Goal: Task Accomplishment & Management: Manage account settings

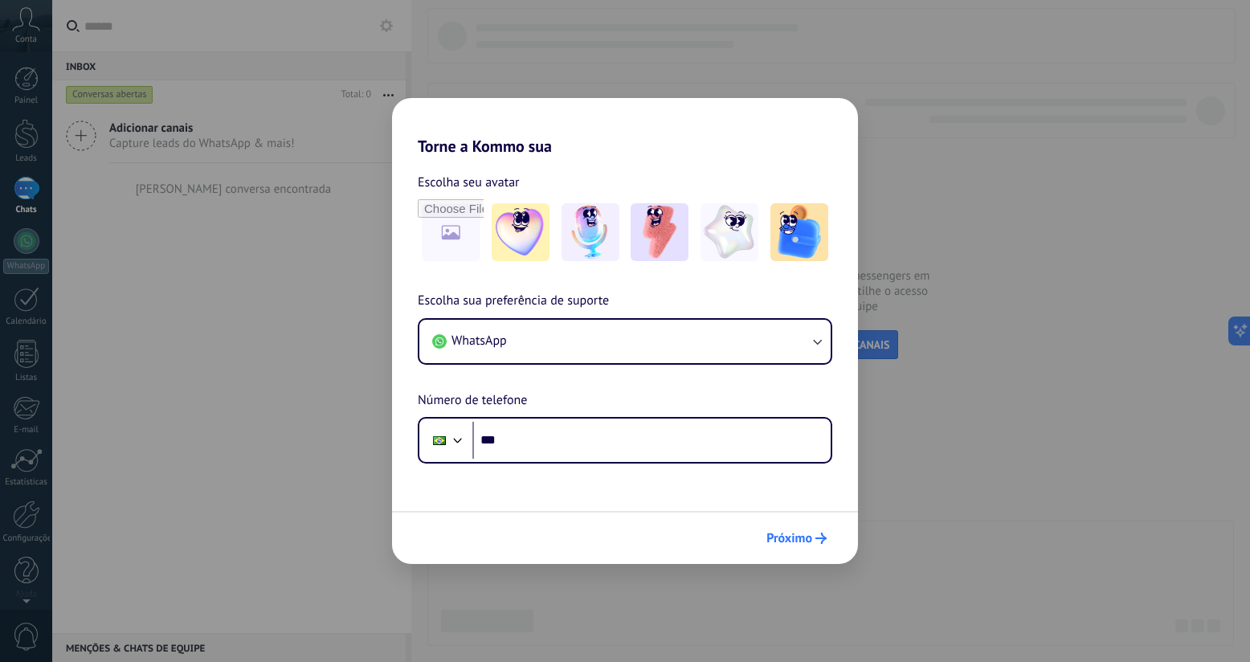
click at [790, 534] on span "Próximo" at bounding box center [790, 538] width 46 height 11
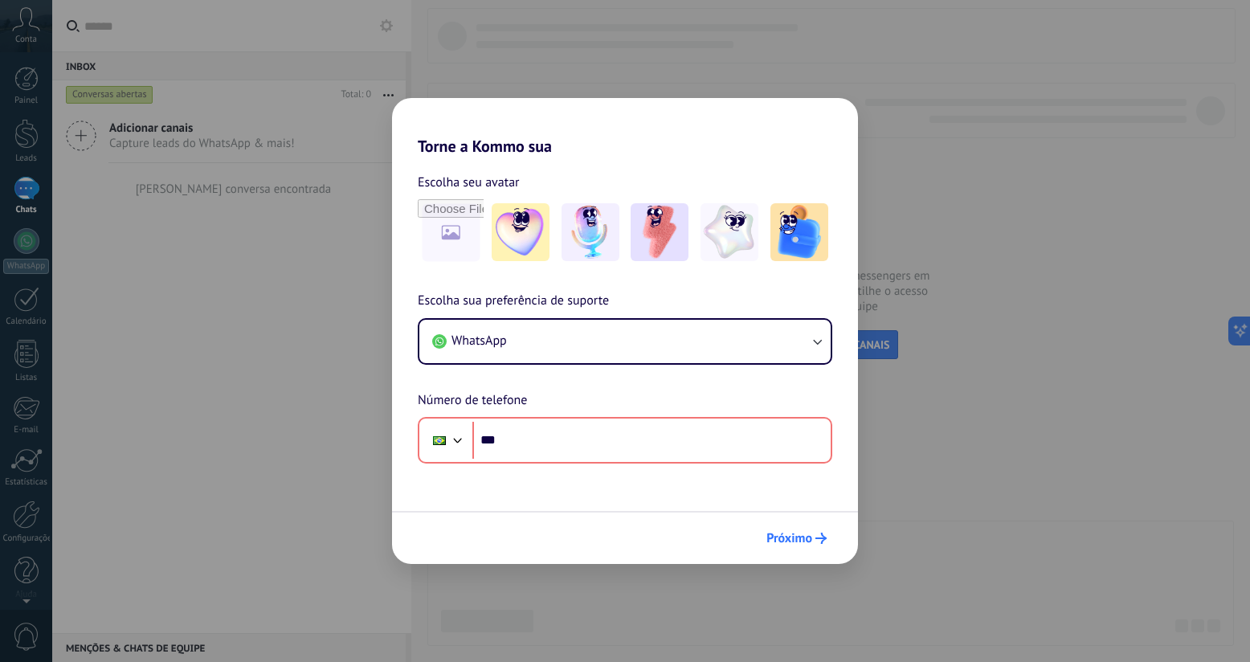
click at [792, 537] on span "Próximo" at bounding box center [790, 538] width 46 height 11
click at [883, 82] on div "Torne a Kommo sua Escolha seu avatar Escolha sua preferência de suporte WhatsAp…" at bounding box center [625, 331] width 1250 height 662
click at [637, 246] on img at bounding box center [660, 232] width 58 height 58
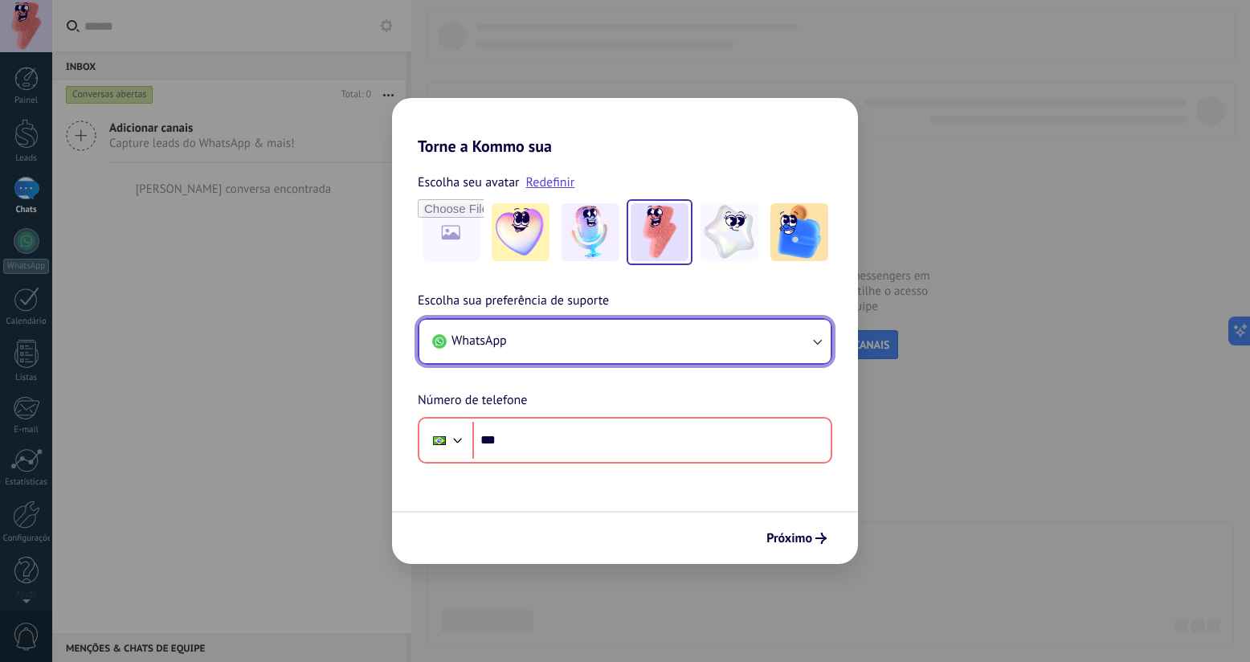
click at [583, 329] on button "WhatsApp" at bounding box center [624, 341] width 411 height 43
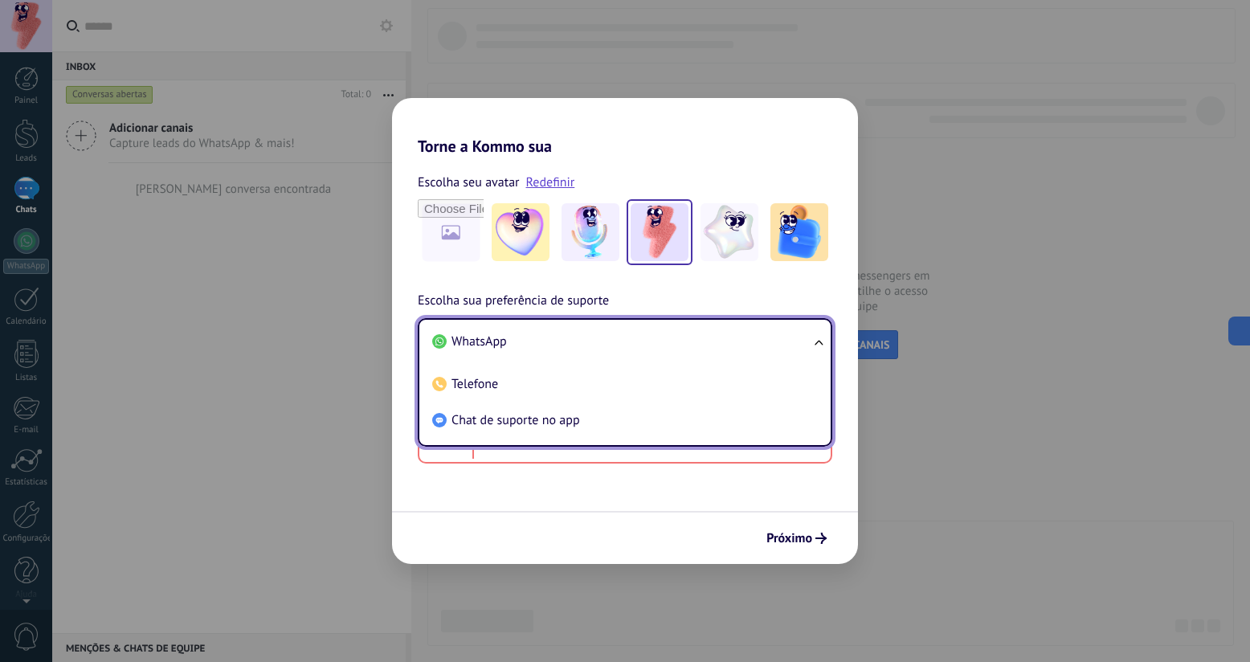
click at [644, 424] on li "Chat de suporte no app" at bounding box center [622, 421] width 392 height 36
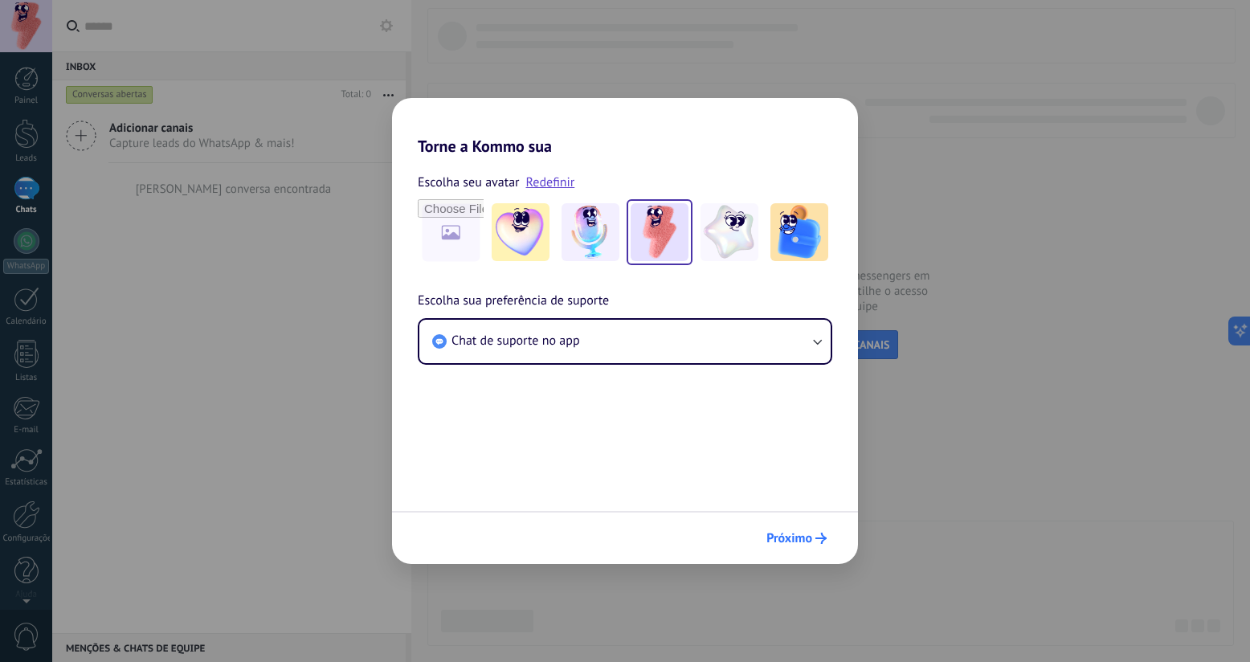
click at [809, 538] on span "Próximo" at bounding box center [790, 538] width 46 height 11
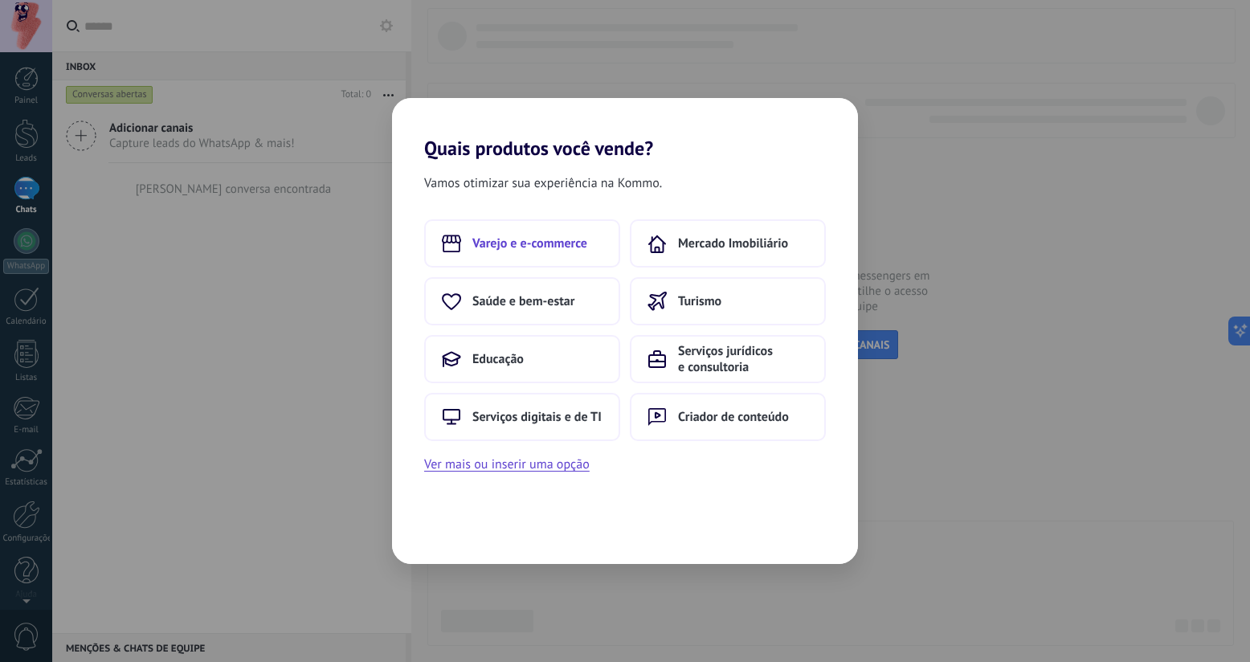
click at [534, 254] on button "Varejo e e-commerce" at bounding box center [522, 243] width 196 height 48
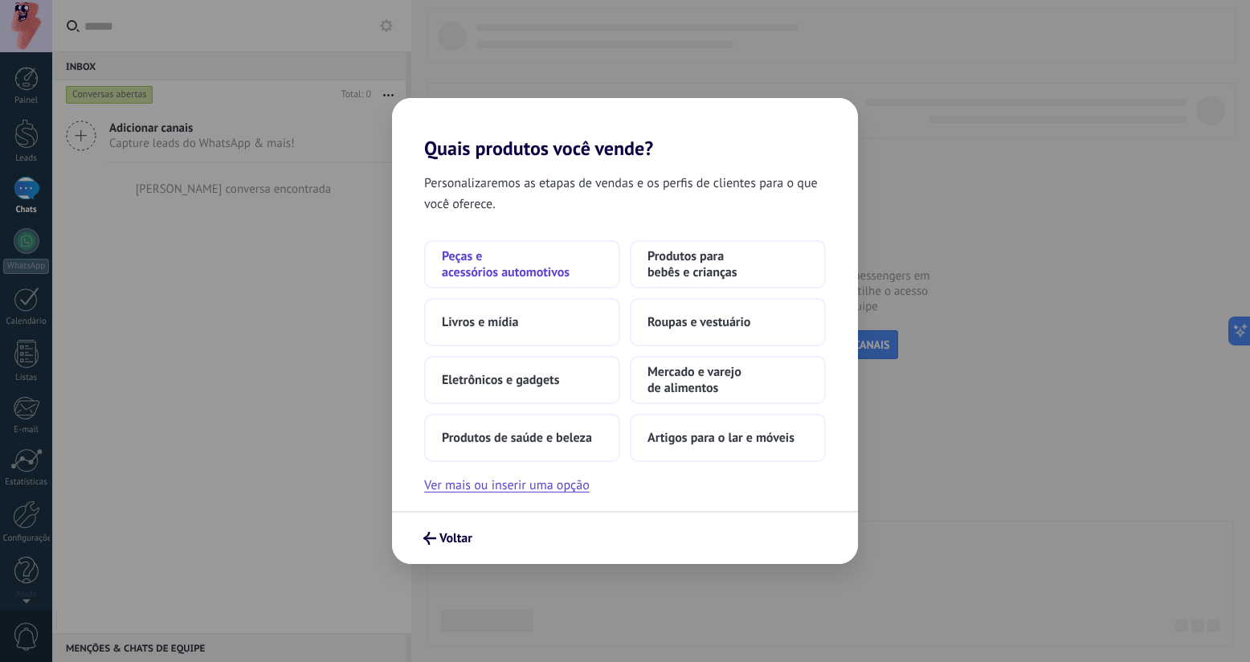
click at [540, 274] on span "Peças e acessórios automotivos" at bounding box center [522, 264] width 161 height 32
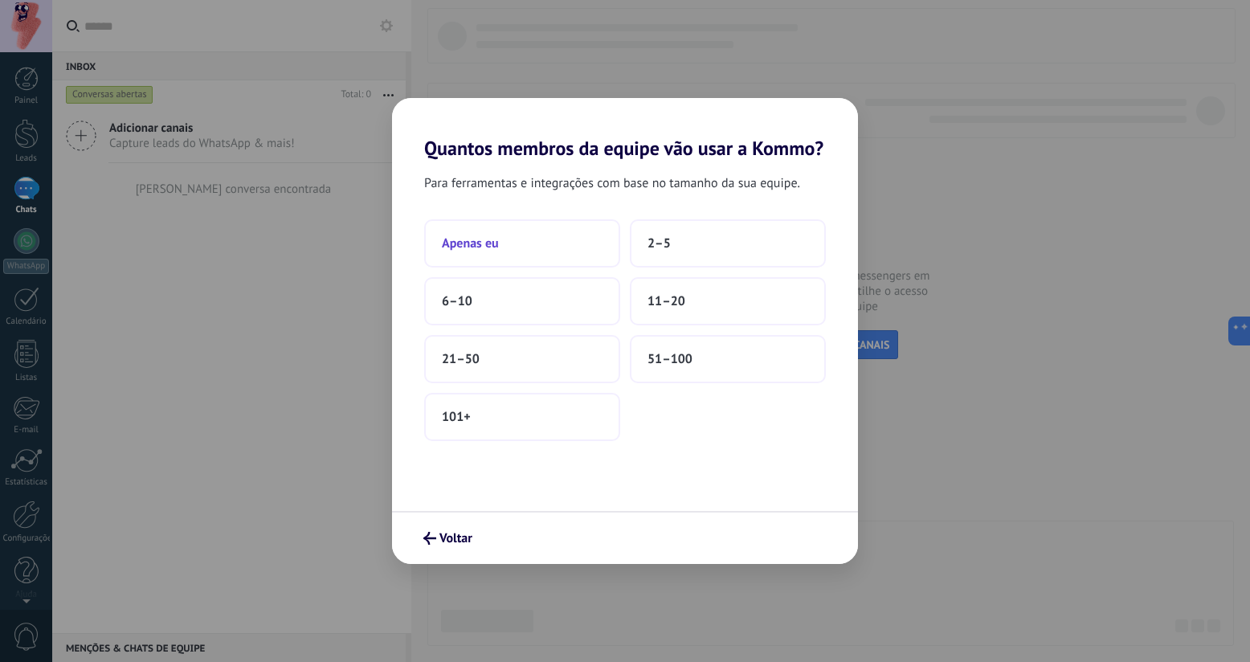
click at [468, 240] on span "Apenas eu" at bounding box center [470, 243] width 57 height 16
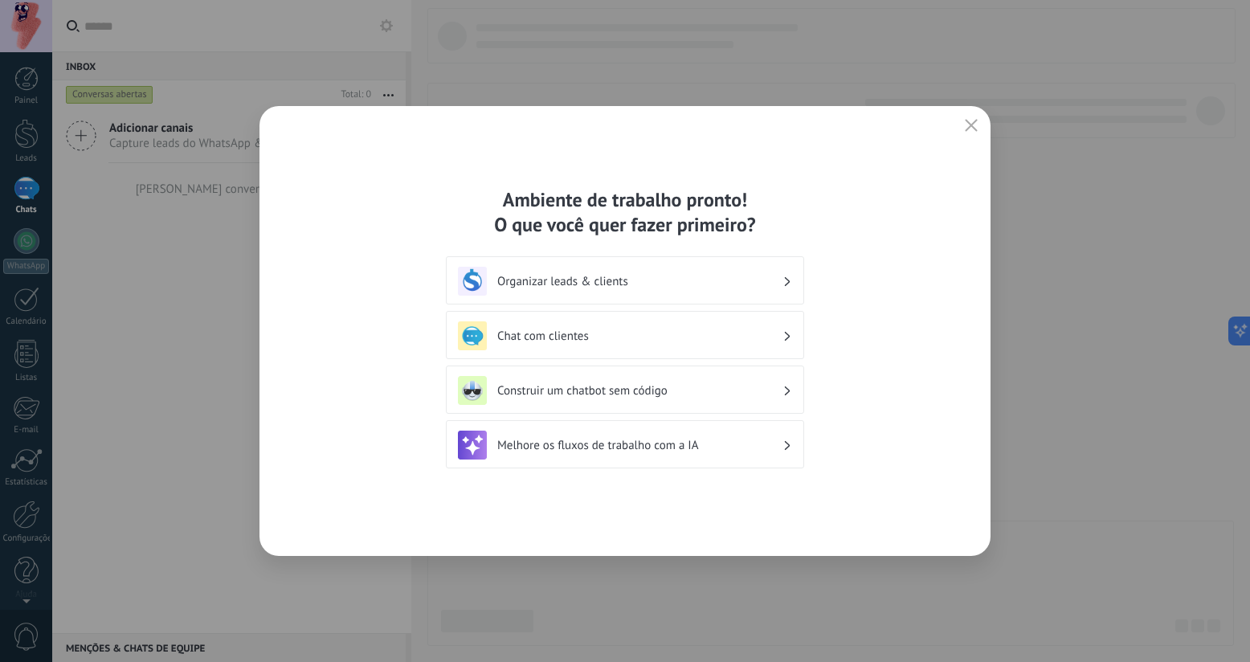
click at [662, 339] on h3 "Chat com clientes" at bounding box center [639, 336] width 285 height 15
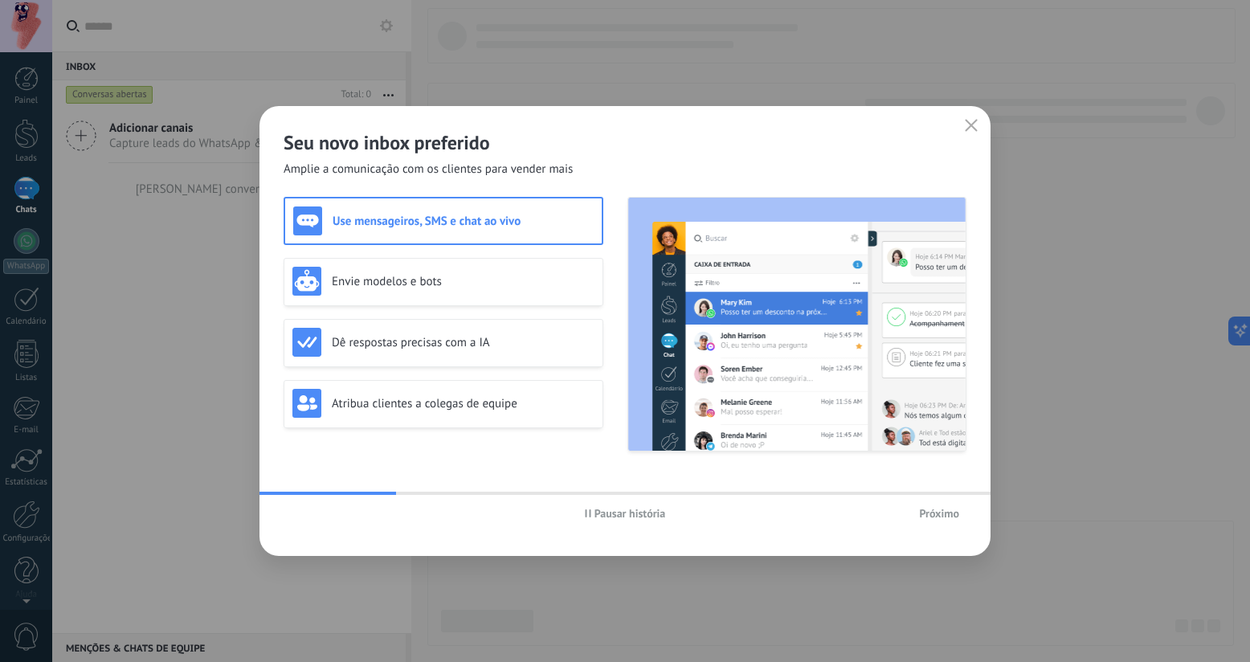
click at [931, 516] on span "Próximo" at bounding box center [939, 513] width 40 height 11
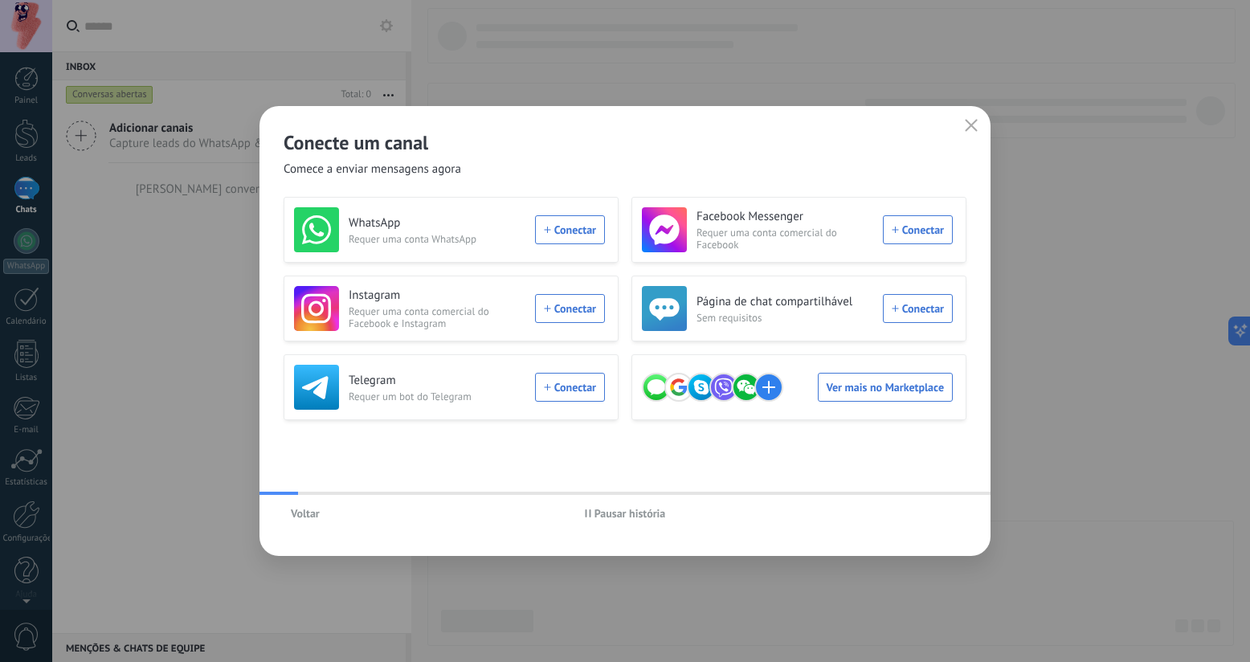
click at [930, 514] on div "Voltar Pausar história" at bounding box center [625, 513] width 731 height 37
click at [972, 131] on icon "button" at bounding box center [971, 125] width 13 height 13
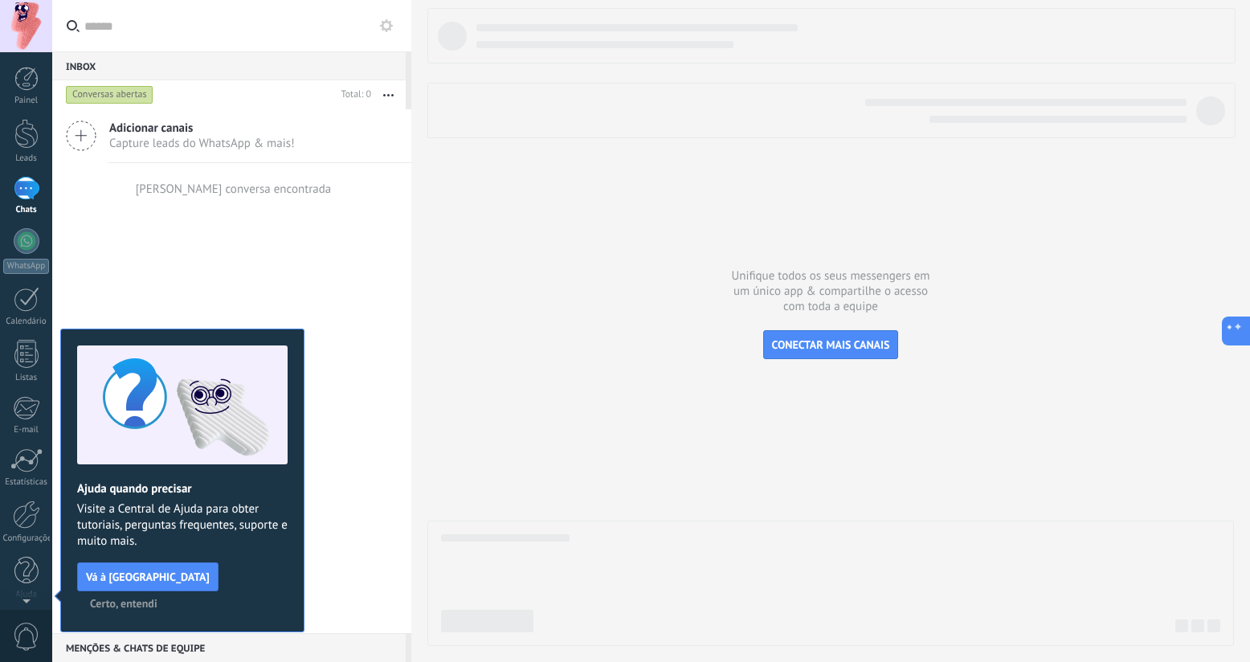
click at [1246, 339] on button at bounding box center [1236, 331] width 29 height 29
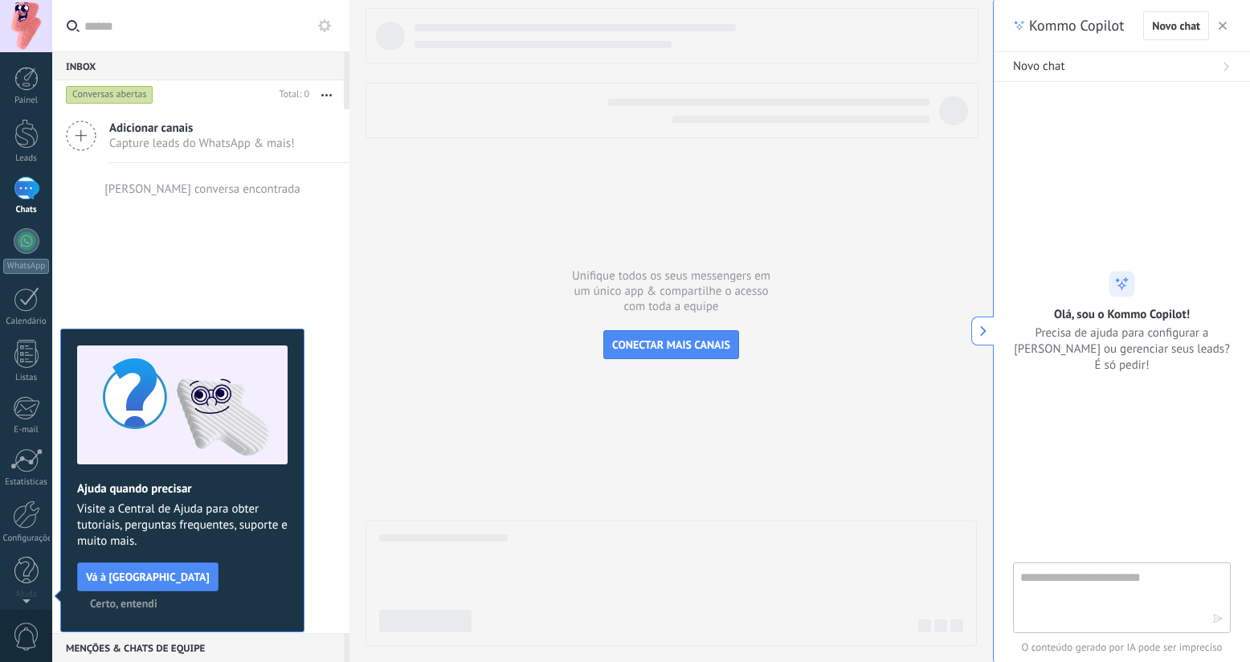
click at [987, 329] on icon at bounding box center [983, 330] width 11 height 11
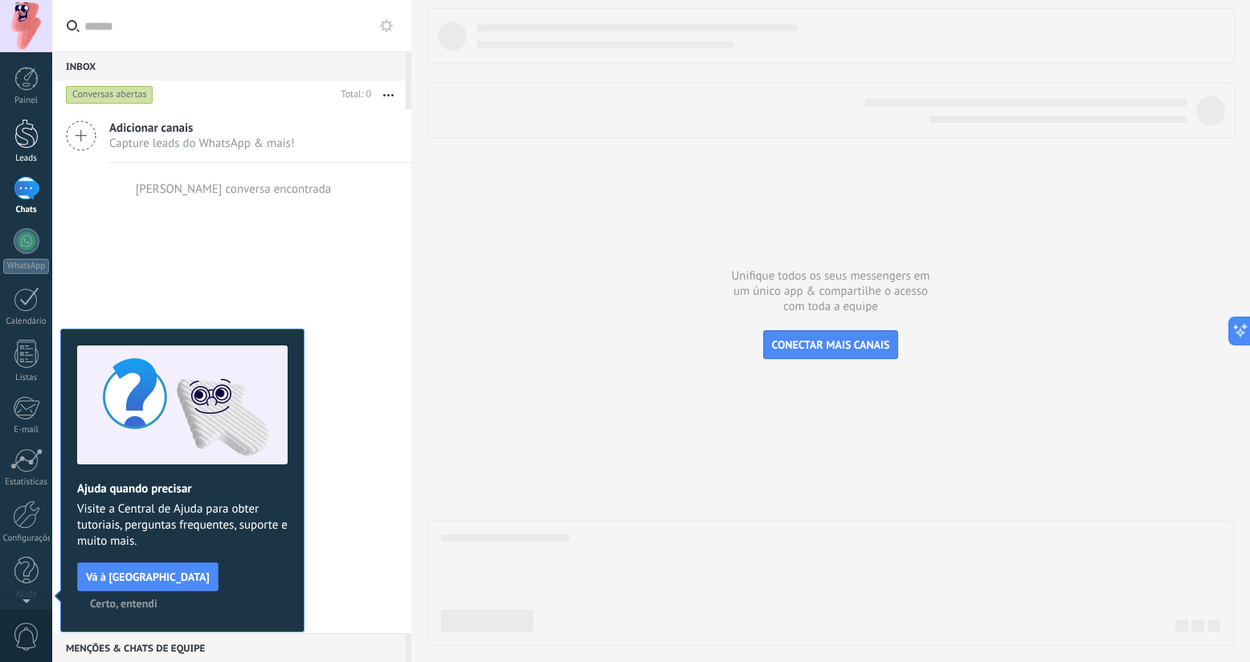
click at [23, 138] on div at bounding box center [26, 134] width 24 height 30
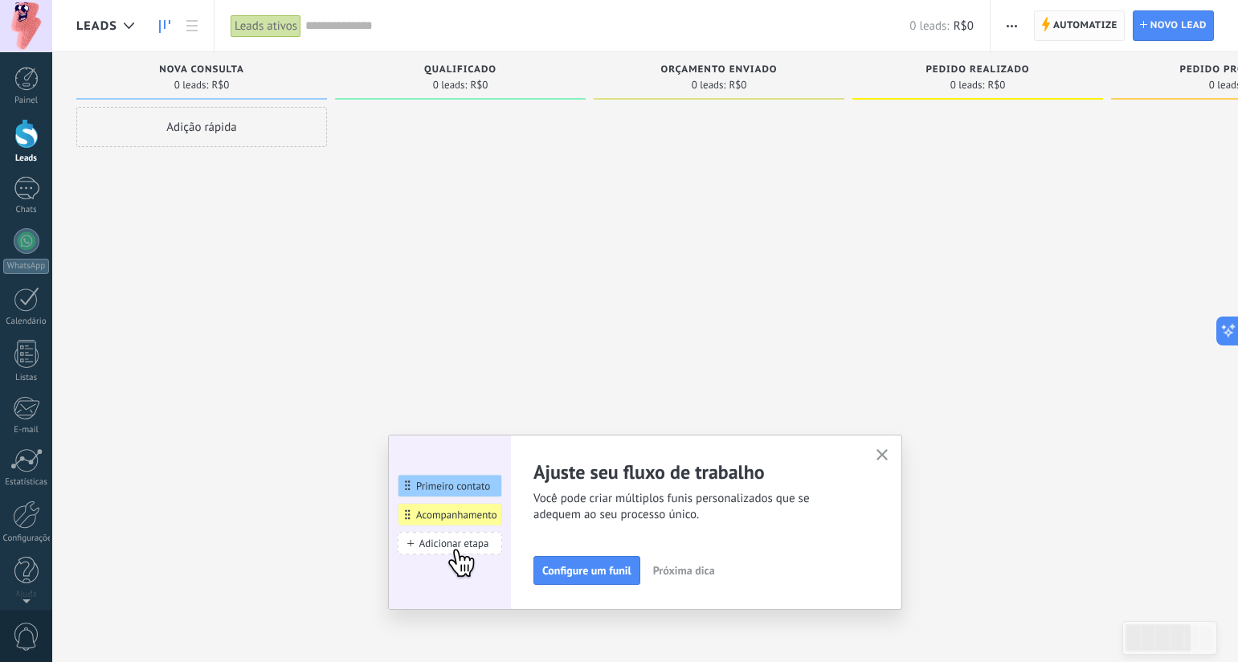
click at [1056, 23] on span "Automatize" at bounding box center [1086, 25] width 64 height 29
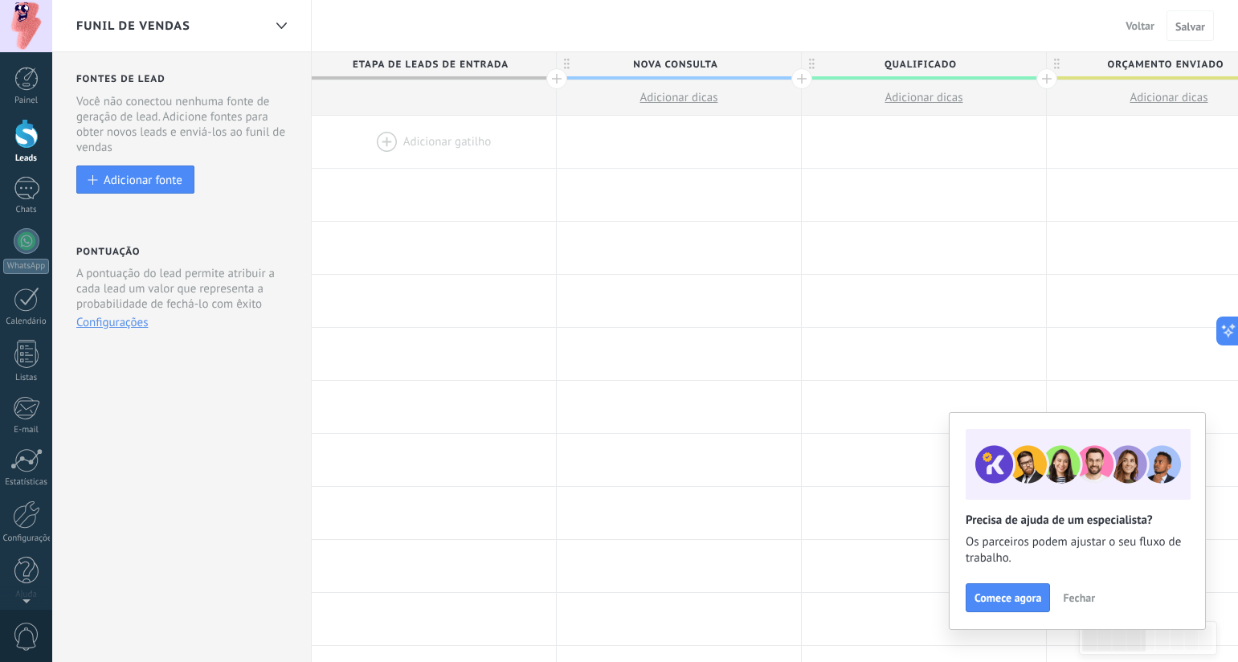
click at [19, 27] on div at bounding box center [26, 26] width 52 height 52
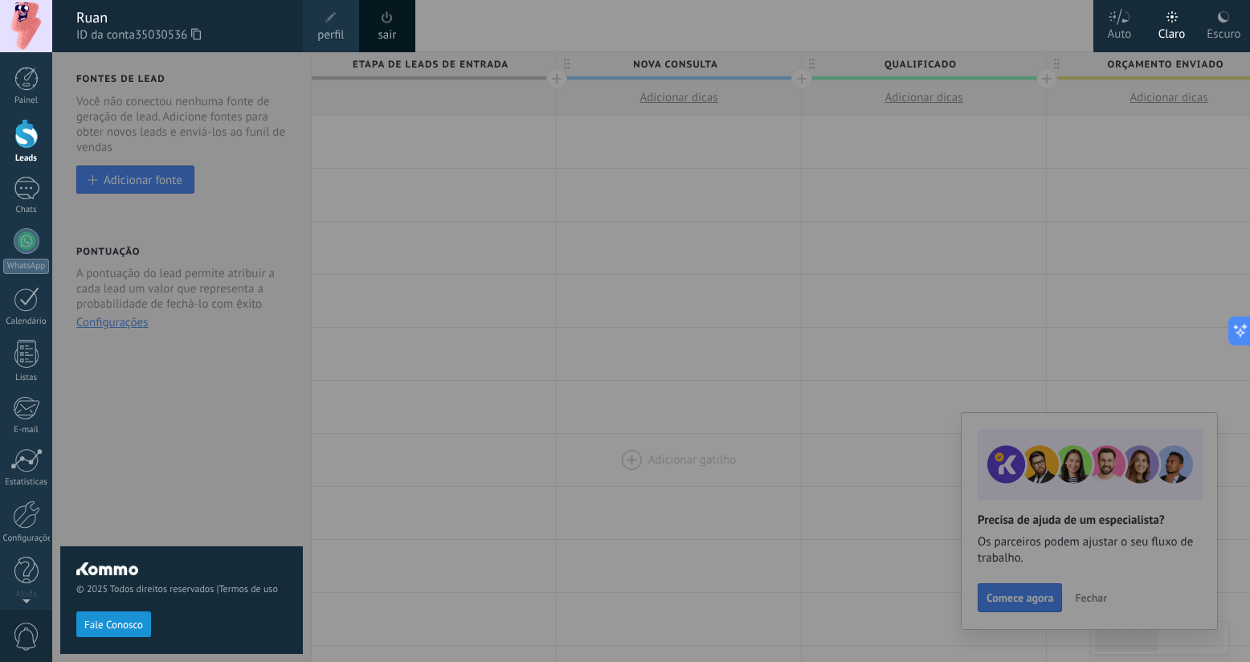
click at [682, 457] on div at bounding box center [677, 331] width 1250 height 662
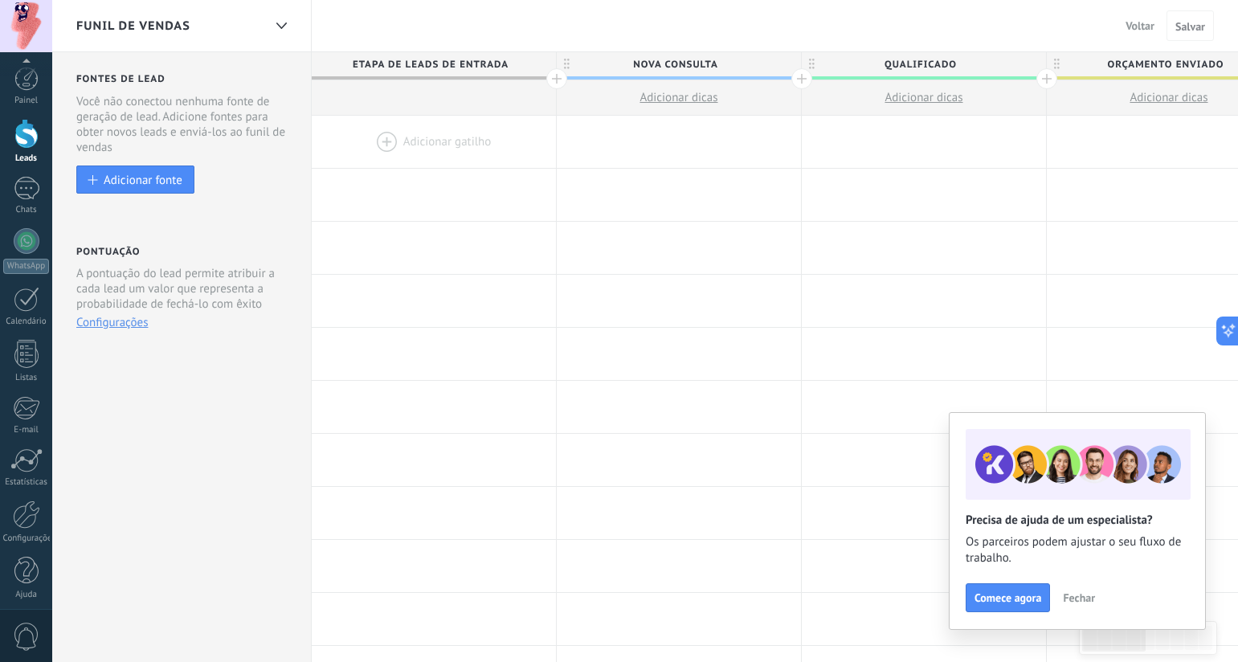
scroll to position [6, 0]
click at [26, 529] on div "Configurações" at bounding box center [26, 532] width 47 height 10
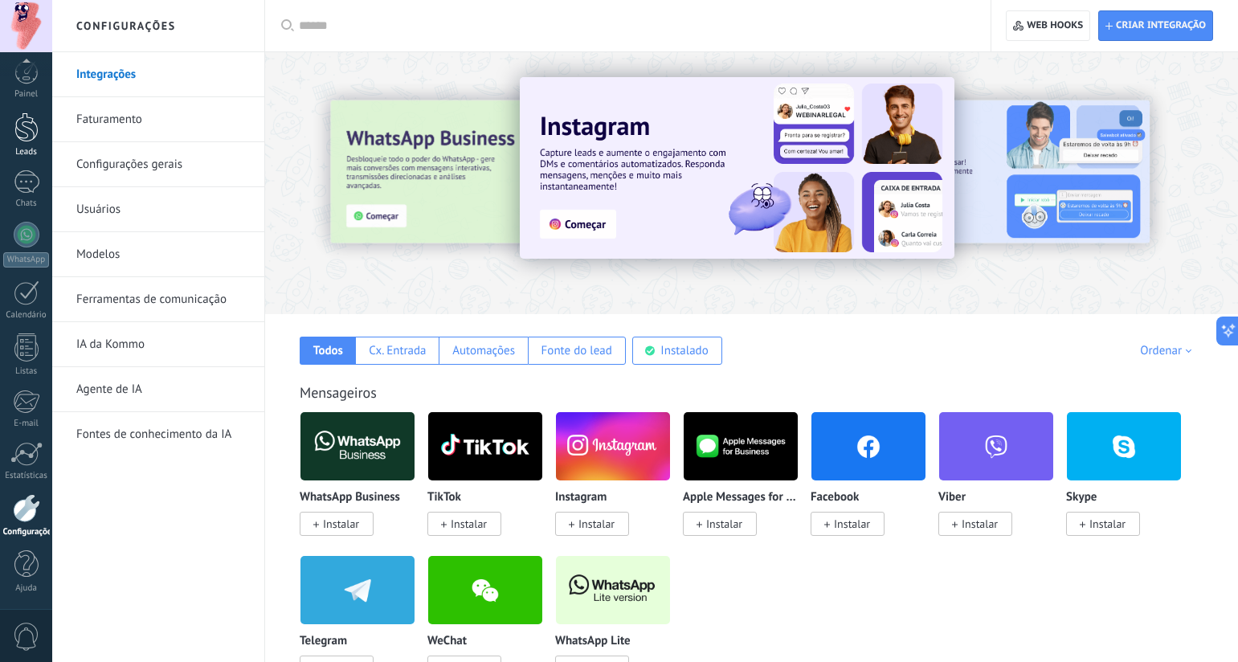
click at [14, 137] on div at bounding box center [26, 128] width 24 height 30
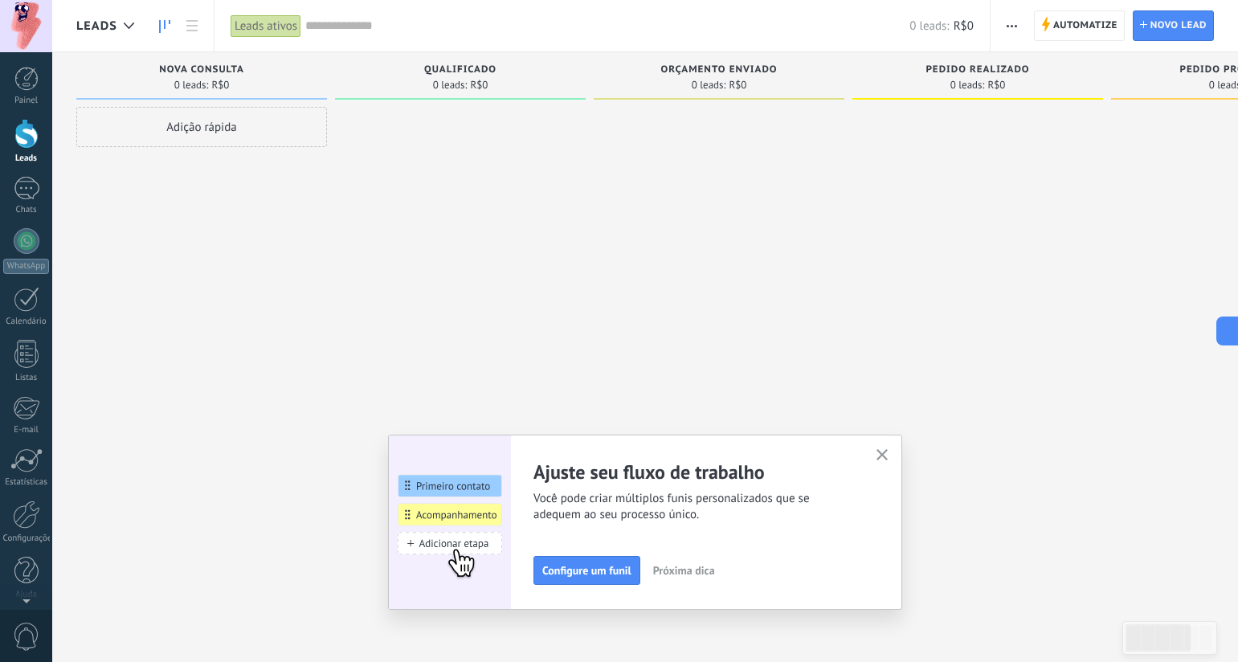
click at [166, 130] on div "Adição rápida" at bounding box center [201, 127] width 251 height 40
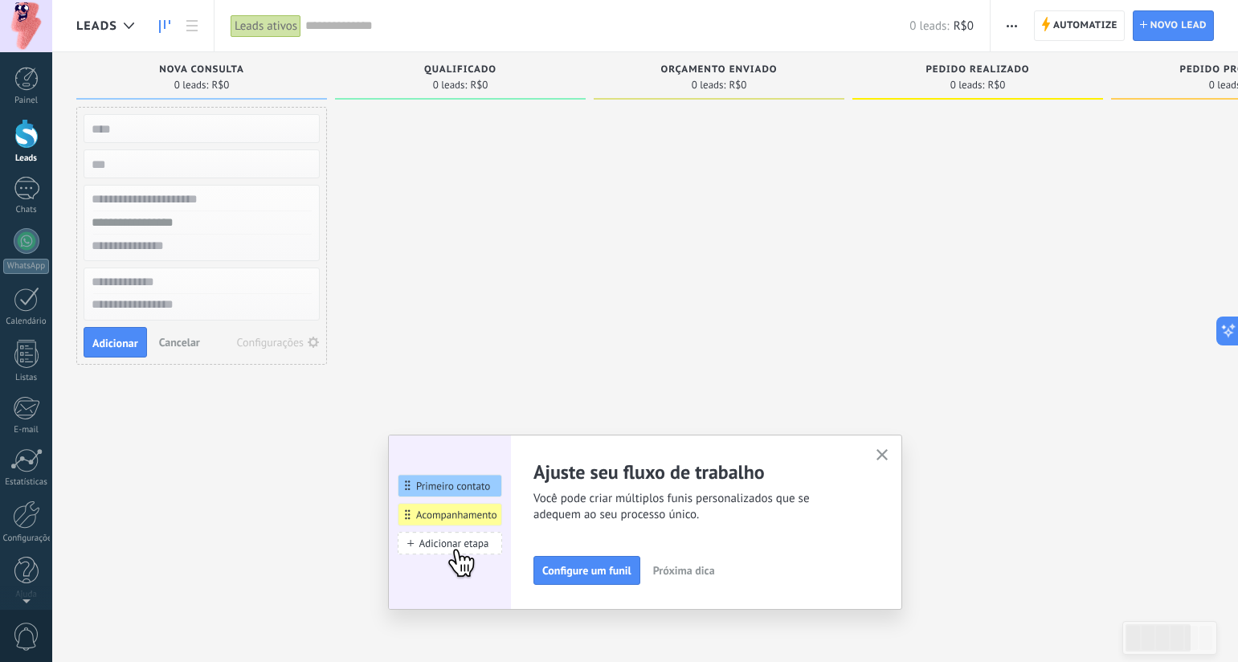
click at [591, 276] on div "Qualificado 0 leads: R$0" at bounding box center [464, 305] width 259 height 507
drag, startPoint x: 888, startPoint y: 455, endPoint x: 922, endPoint y: 427, distance: 43.9
click at [889, 454] on use "button" at bounding box center [883, 455] width 12 height 12
